Goal: Task Accomplishment & Management: Manage account settings

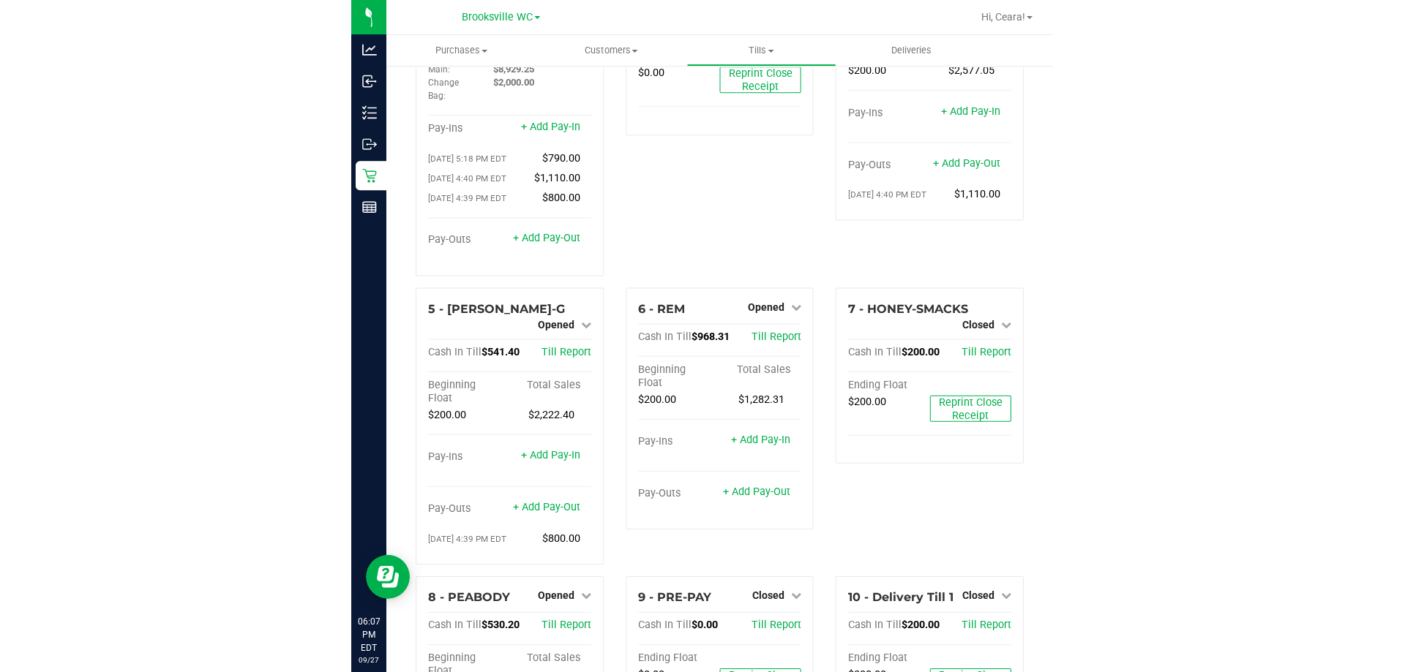
scroll to position [285, 0]
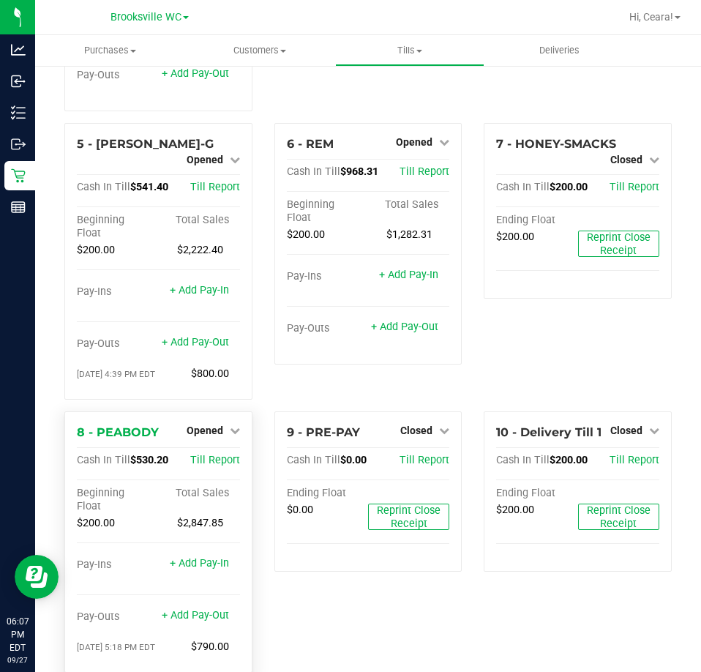
click at [177, 590] on div "+ Add Pay-Out" at bounding box center [195, 605] width 67 height 31
click at [187, 609] on link "+ Add Pay-Out" at bounding box center [195, 615] width 67 height 12
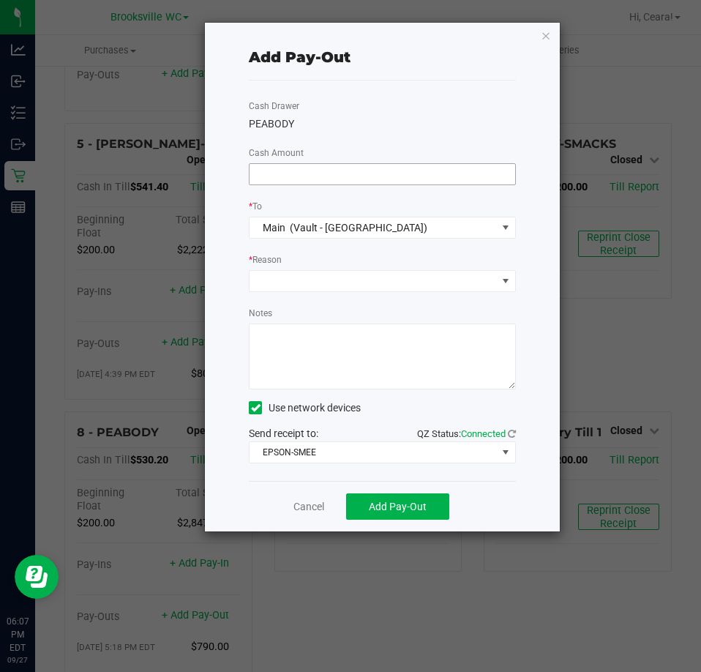
click at [386, 163] on span at bounding box center [382, 174] width 267 height 22
click at [405, 173] on input at bounding box center [383, 174] width 266 height 20
click at [547, 40] on icon "button" at bounding box center [546, 35] width 10 height 18
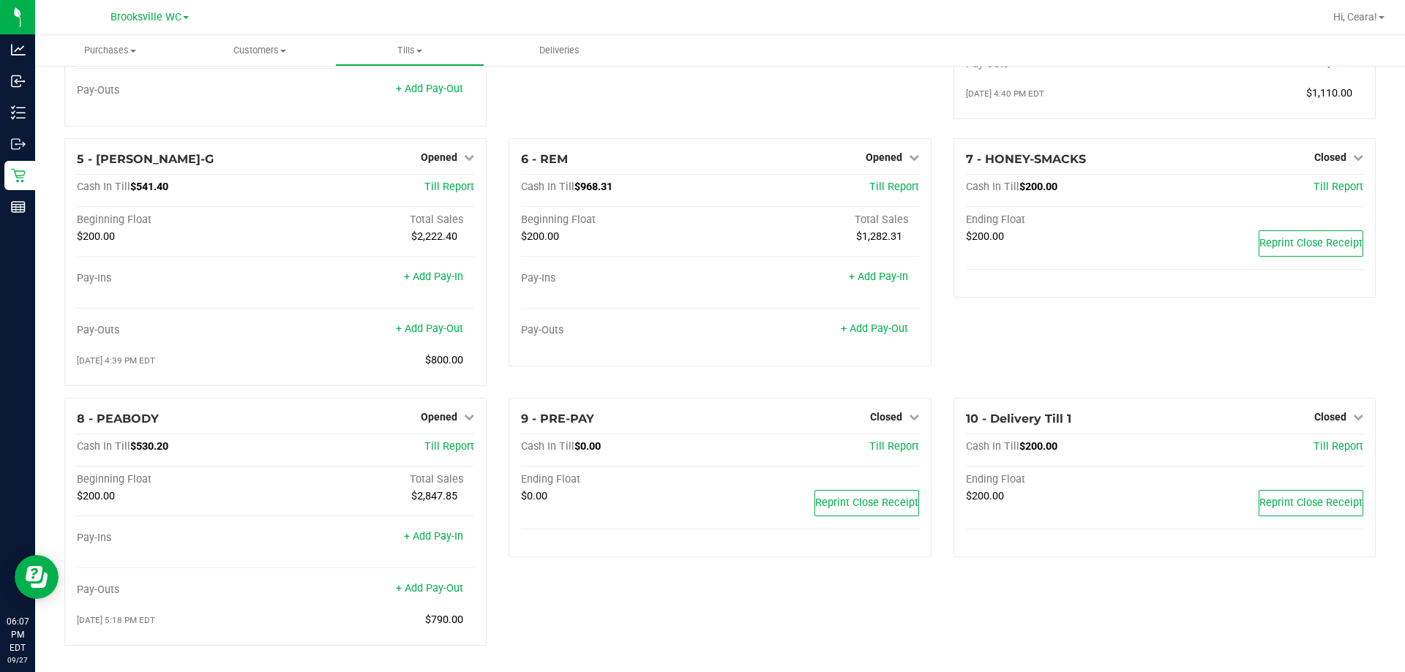
scroll to position [213, 0]
click at [442, 421] on span "Opened" at bounding box center [439, 417] width 37 height 12
click at [438, 441] on link "Close Till" at bounding box center [441, 447] width 40 height 12
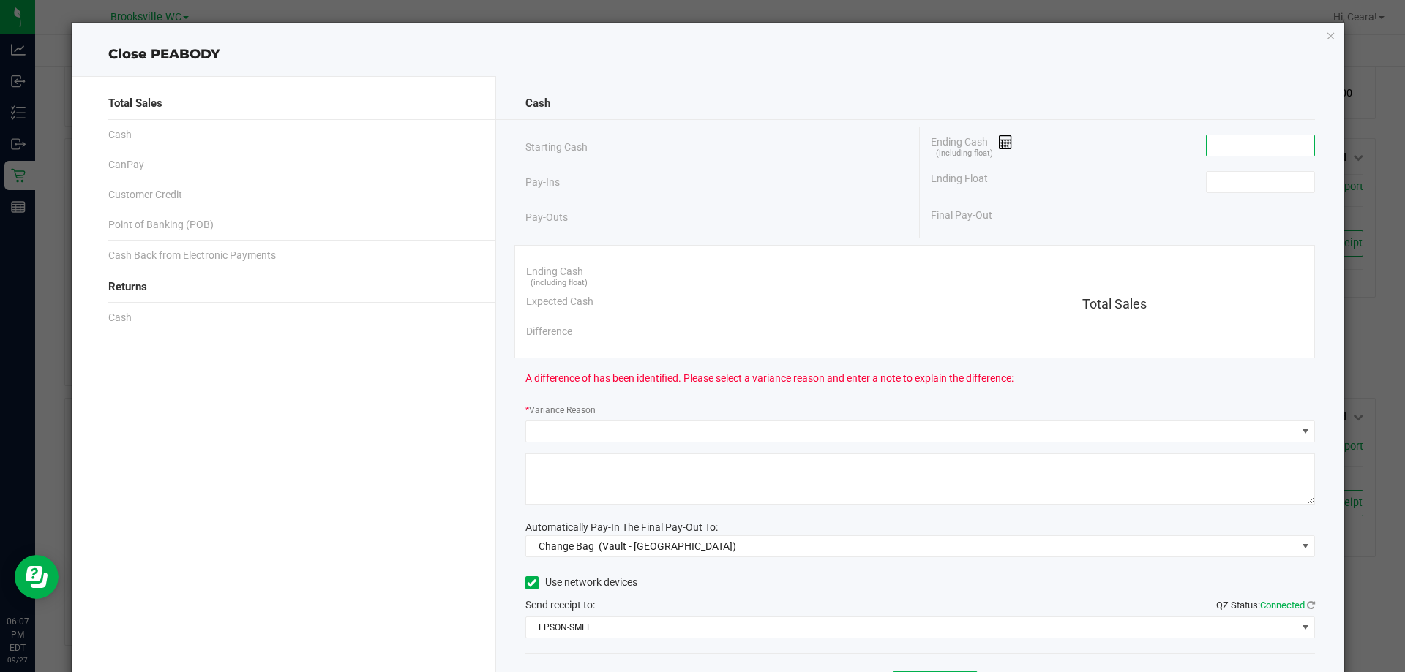
click at [700, 138] on input at bounding box center [1261, 145] width 108 height 20
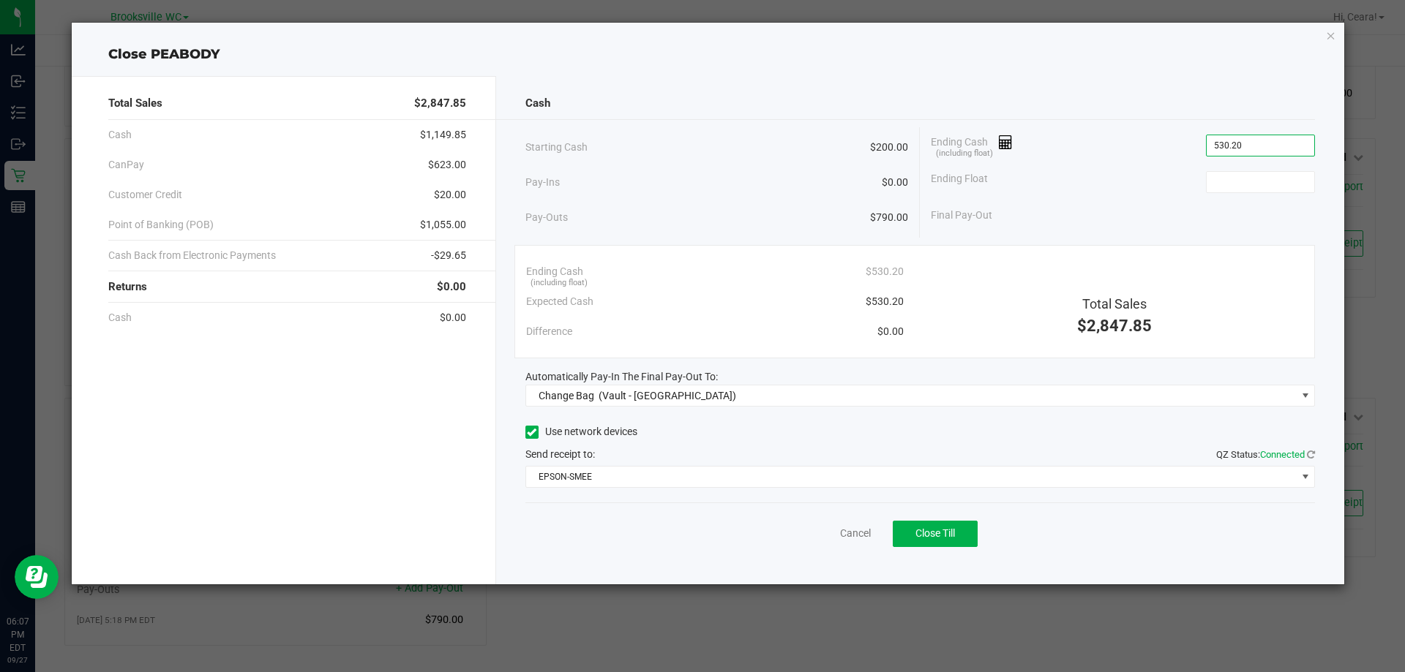
type input "$530.20"
type input "$200.00"
click at [700, 208] on div "Final Pay-Out $330.20" at bounding box center [1123, 215] width 384 height 30
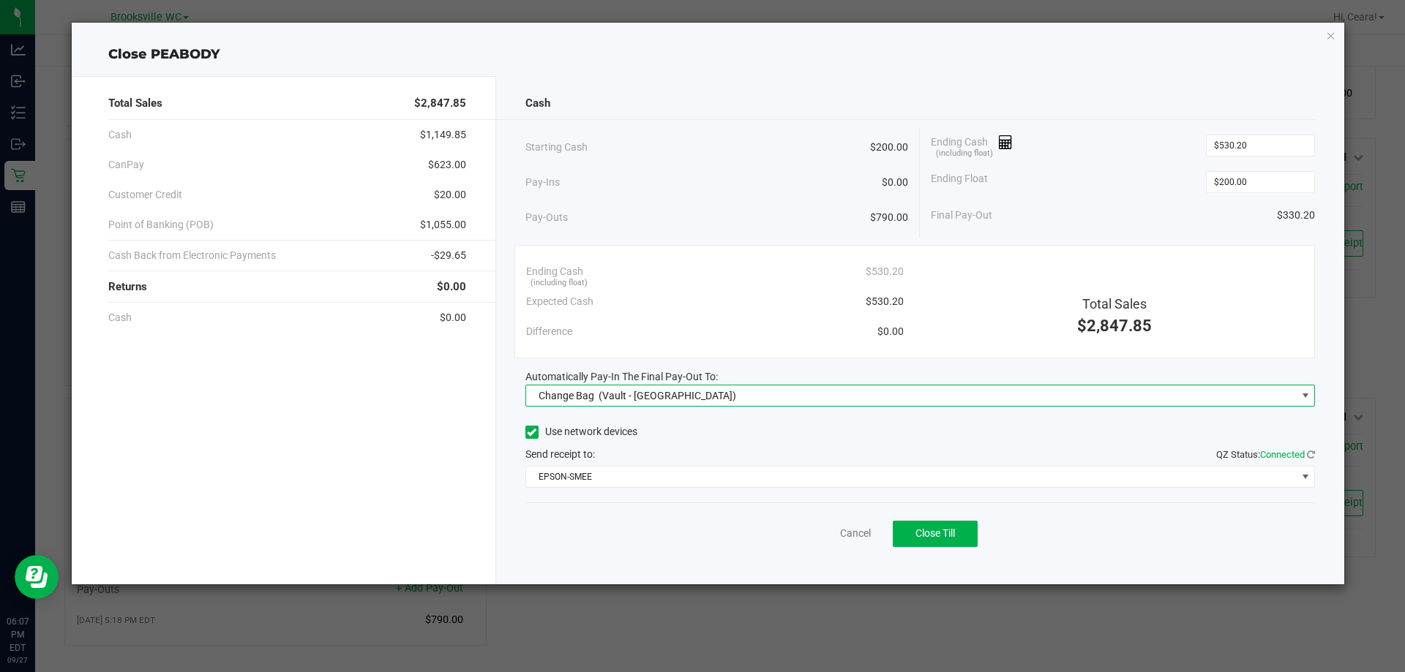
click at [700, 387] on span "Change Bag (Vault - [GEOGRAPHIC_DATA])" at bounding box center [911, 396] width 770 height 20
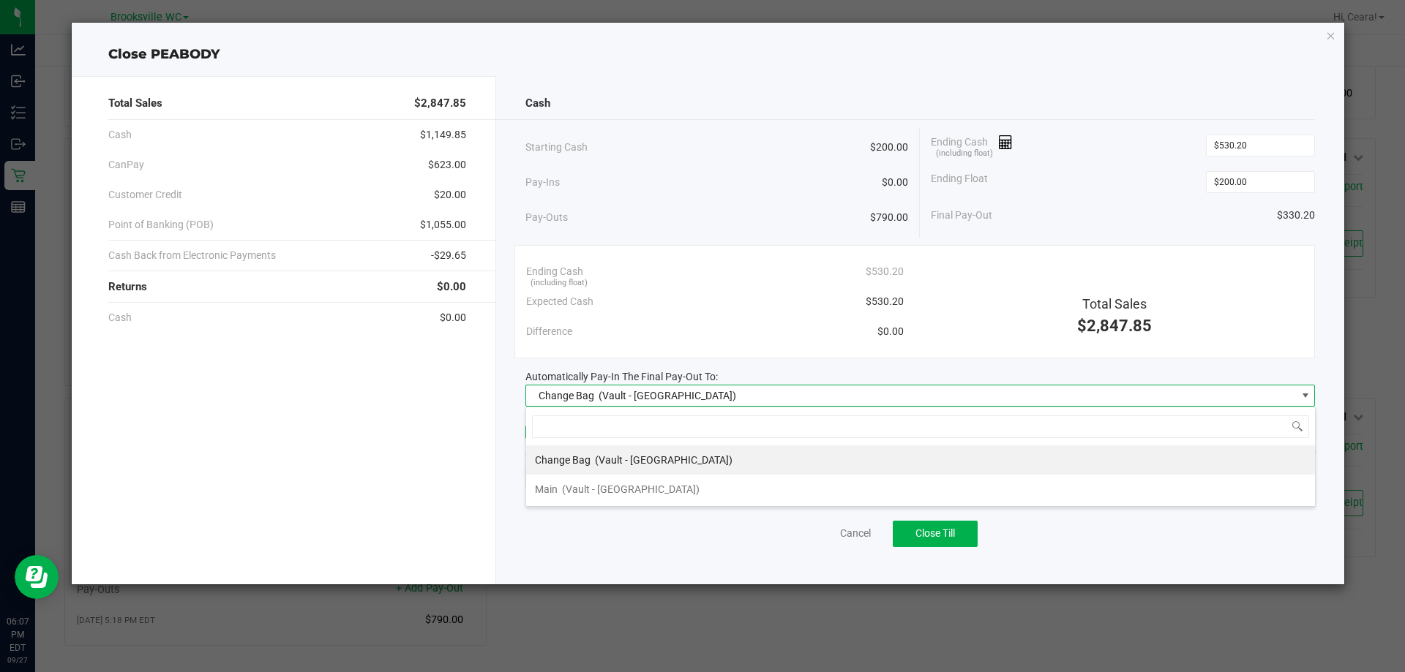
scroll to position [22, 790]
click at [700, 484] on li "Main (Vault - [GEOGRAPHIC_DATA])" at bounding box center [920, 489] width 789 height 29
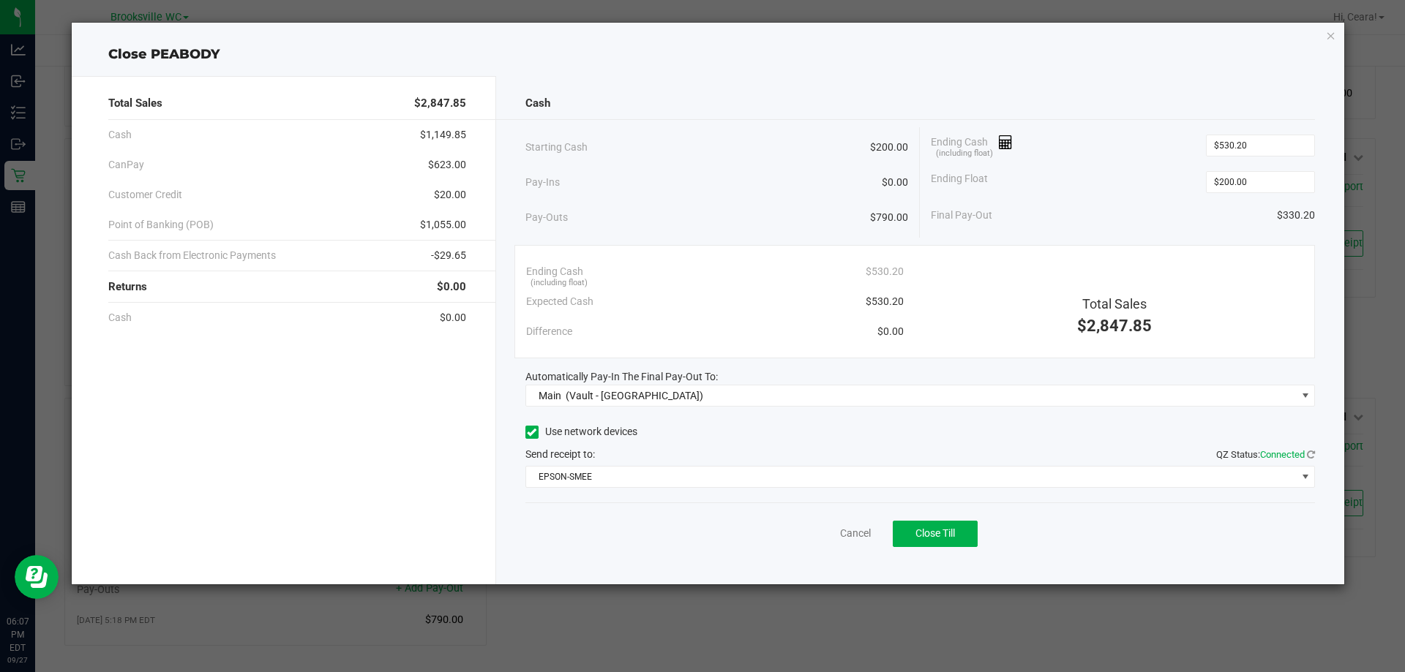
click at [700, 538] on div "Cancel Close Till" at bounding box center [920, 531] width 790 height 56
click at [700, 522] on button "Close Till" at bounding box center [935, 534] width 85 height 26
click at [700, 522] on div "Dismiss Reprint Closing Receipt" at bounding box center [920, 531] width 790 height 56
click at [700, 536] on link "Dismiss" at bounding box center [823, 533] width 35 height 15
